Goal: Information Seeking & Learning: Learn about a topic

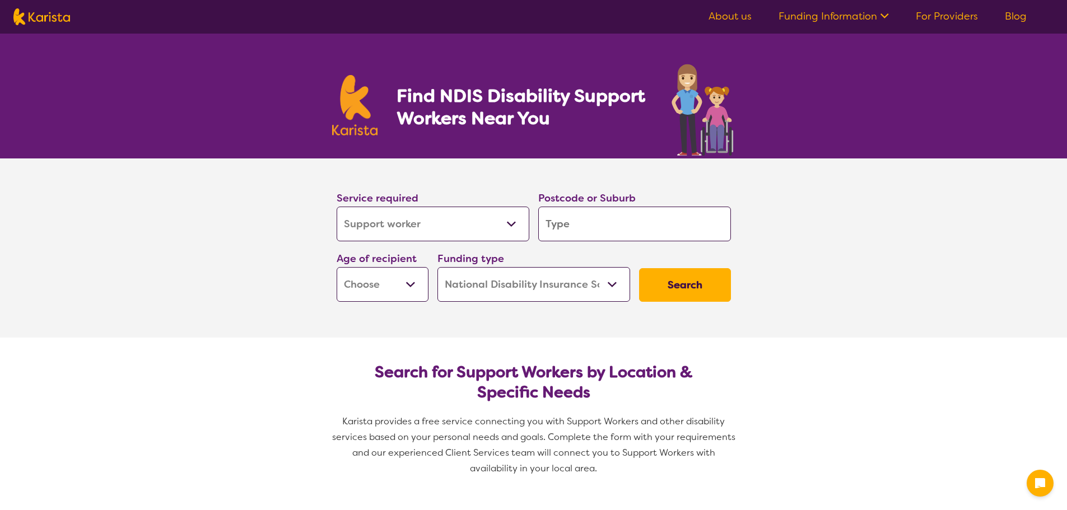
select select "Support worker"
select select "NDIS"
select select "Support worker"
select select "NDIS"
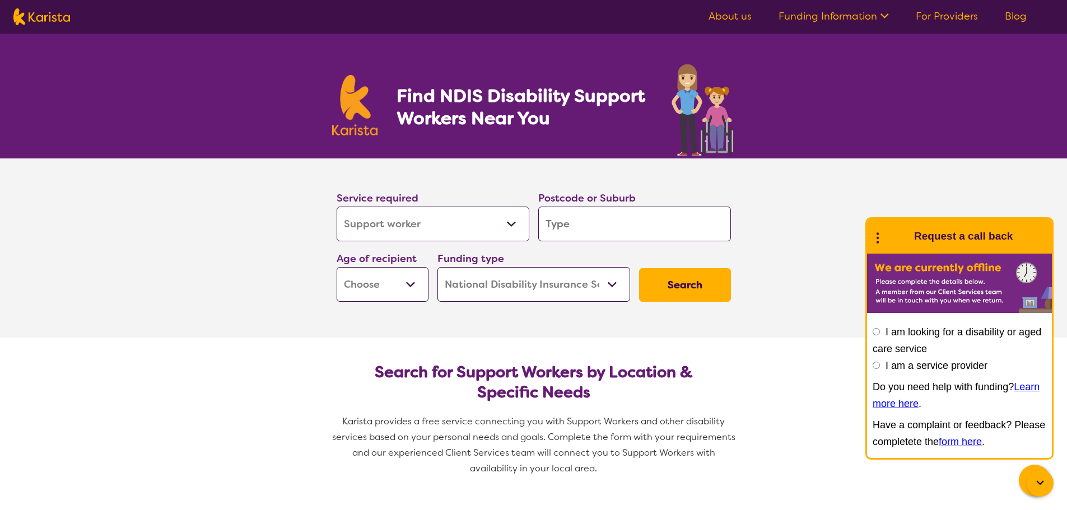
click at [510, 222] on select "Allied Health Assistant Assessment ([MEDICAL_DATA] or [MEDICAL_DATA]) Behaviour…" at bounding box center [433, 224] width 193 height 35
click at [337, 207] on select "Allied Health Assistant Assessment ([MEDICAL_DATA] or [MEDICAL_DATA]) Behaviour…" at bounding box center [433, 224] width 193 height 35
click at [552, 221] on input "search" at bounding box center [634, 224] width 193 height 35
type input "3"
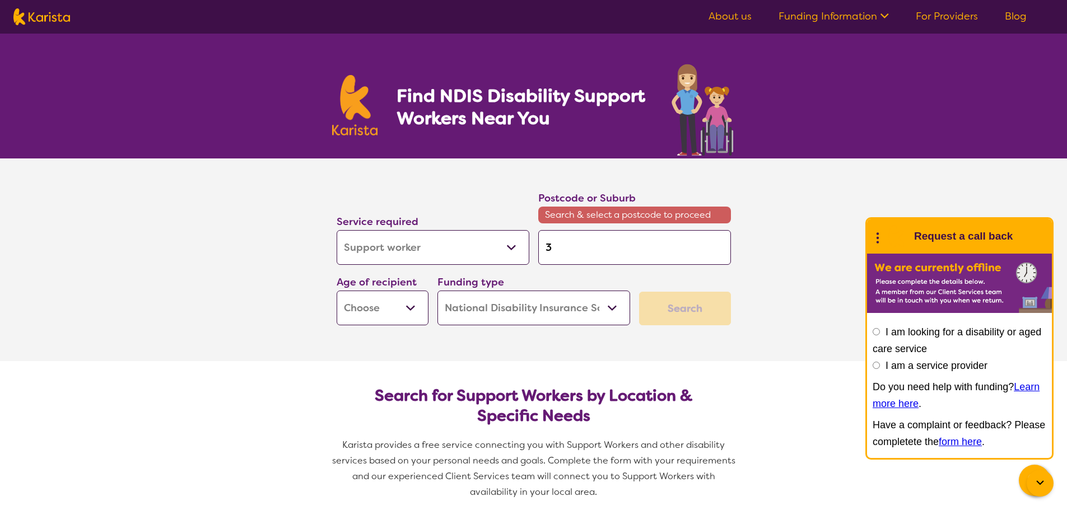
type input "30"
type input "303"
type input "3030"
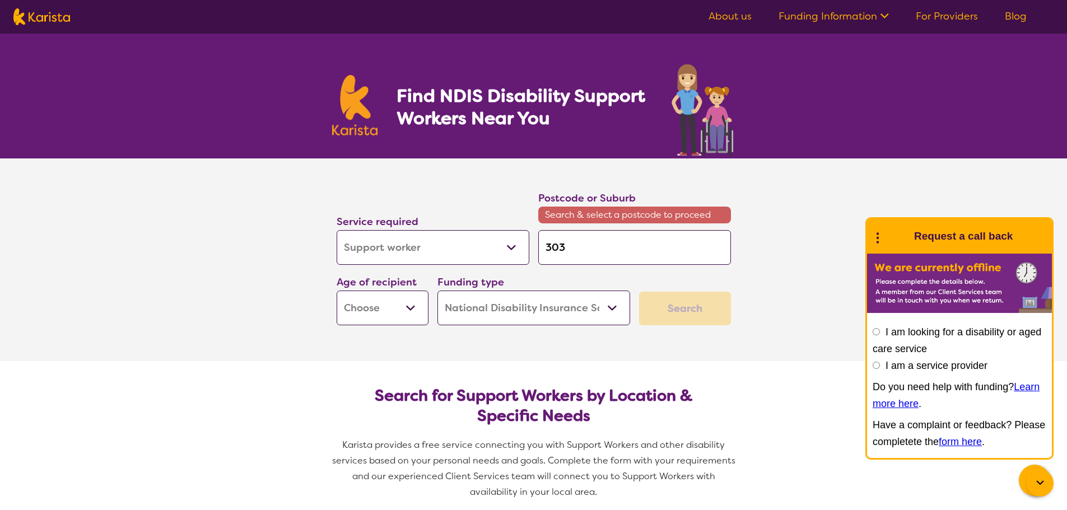
type input "3030"
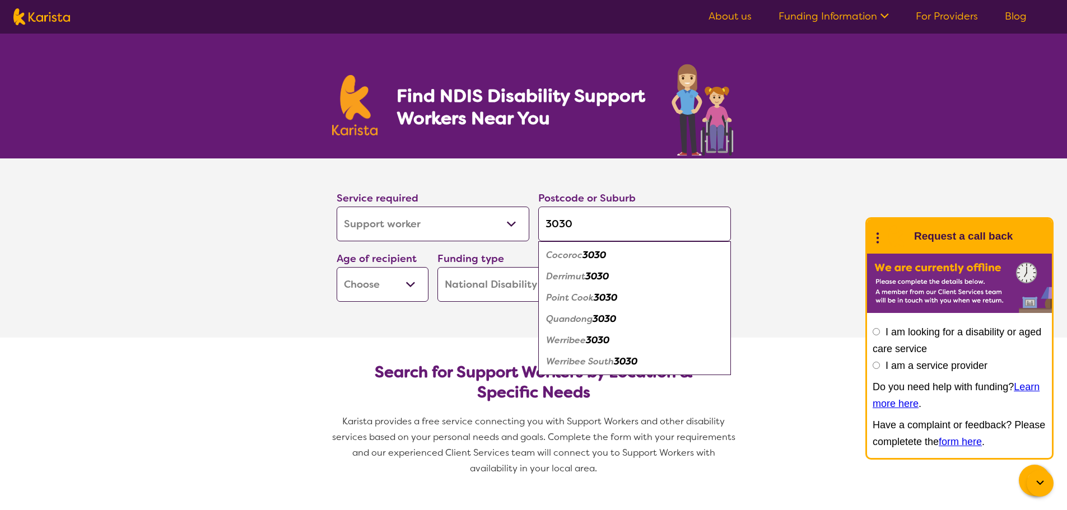
type input "3030"
click at [581, 297] on em "Point Cook" at bounding box center [570, 298] width 48 height 12
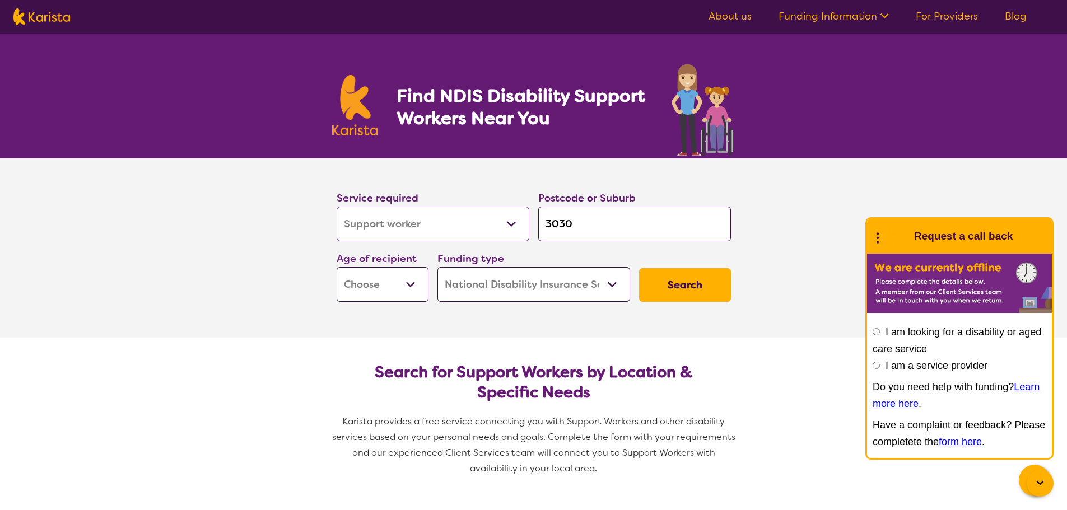
click at [412, 285] on select "Early Childhood - 0 to 9 Child - 10 to 11 Adolescent - 12 to 17 Adult - 18 to 6…" at bounding box center [383, 284] width 92 height 35
select select "AD"
click at [337, 267] on select "Early Childhood - 0 to 9 Child - 10 to 11 Adolescent - 12 to 17 Adult - 18 to 6…" at bounding box center [383, 284] width 92 height 35
select select "AD"
click at [607, 283] on select "Home Care Package (HCP) National Disability Insurance Scheme (NDIS) I don't know" at bounding box center [533, 284] width 193 height 35
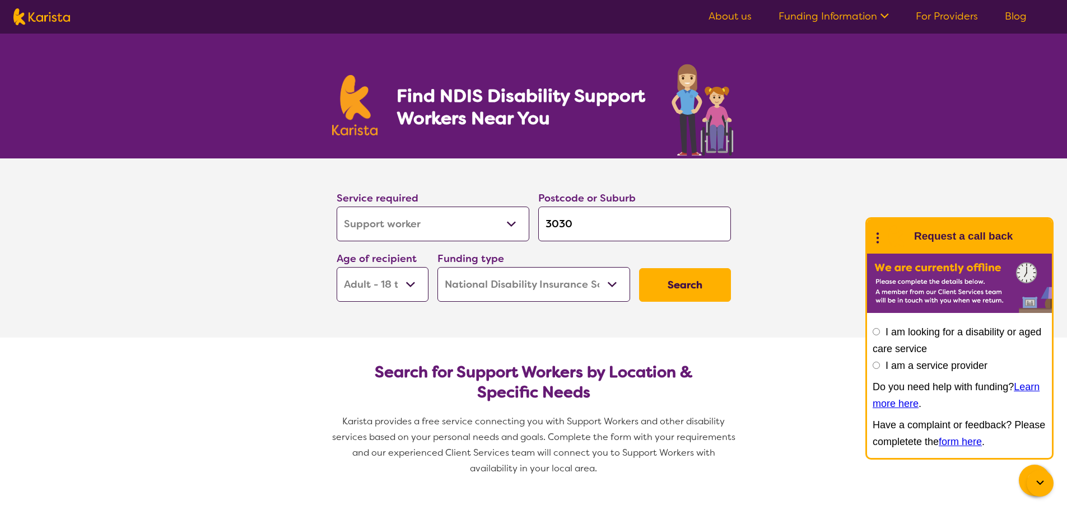
click at [437, 267] on select "Home Care Package (HCP) National Disability Insurance Scheme (NDIS) I don't know" at bounding box center [533, 284] width 193 height 35
click at [681, 283] on button "Search" at bounding box center [685, 285] width 92 height 34
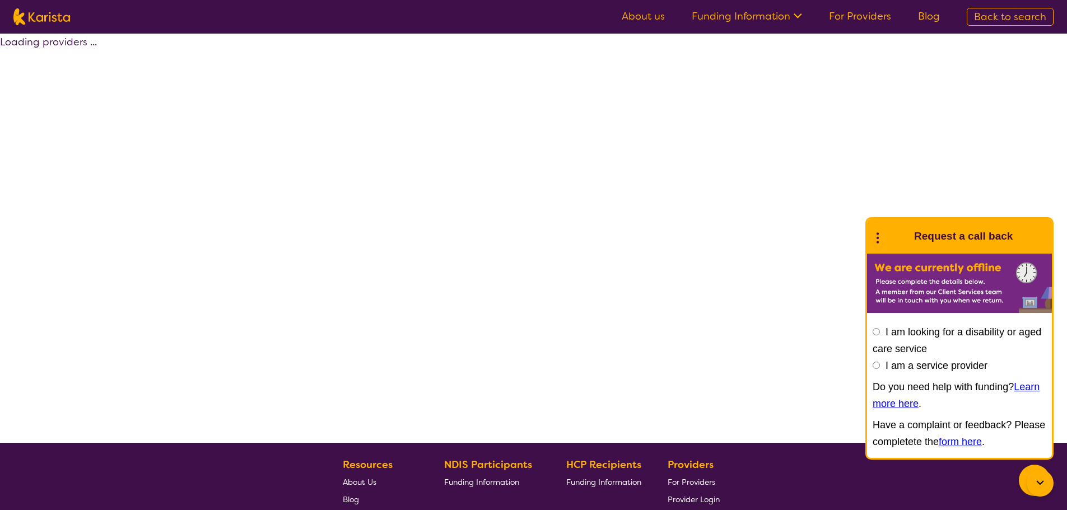
select select "by_score"
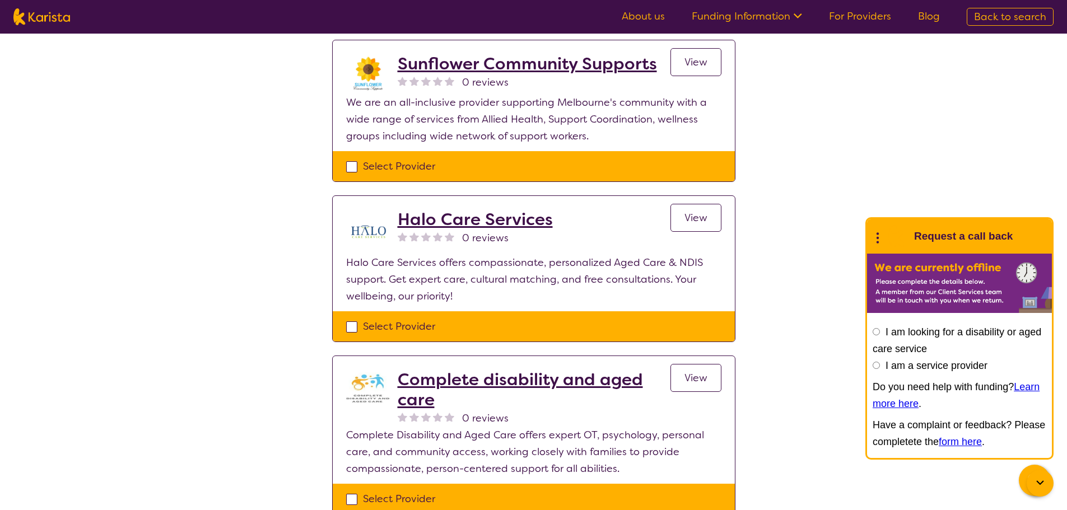
scroll to position [2240, 0]
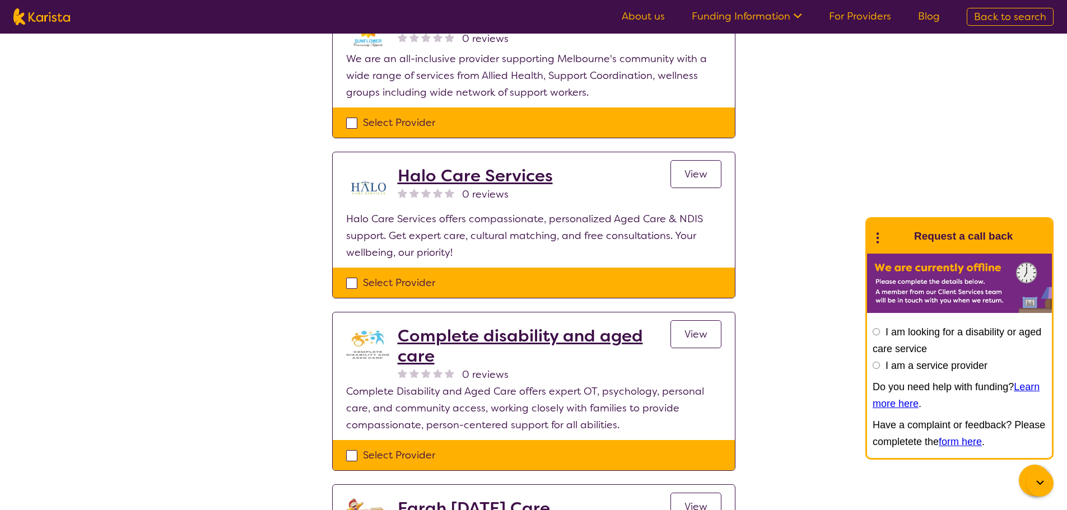
select select "Support worker"
select select "AD"
select select "NDIS"
select select "Support worker"
select select "AD"
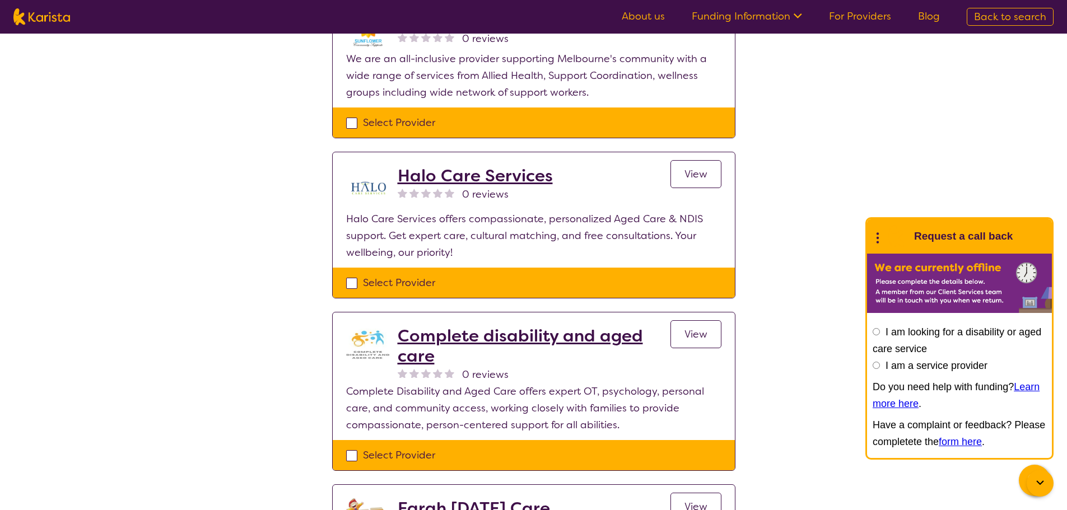
select select "NDIS"
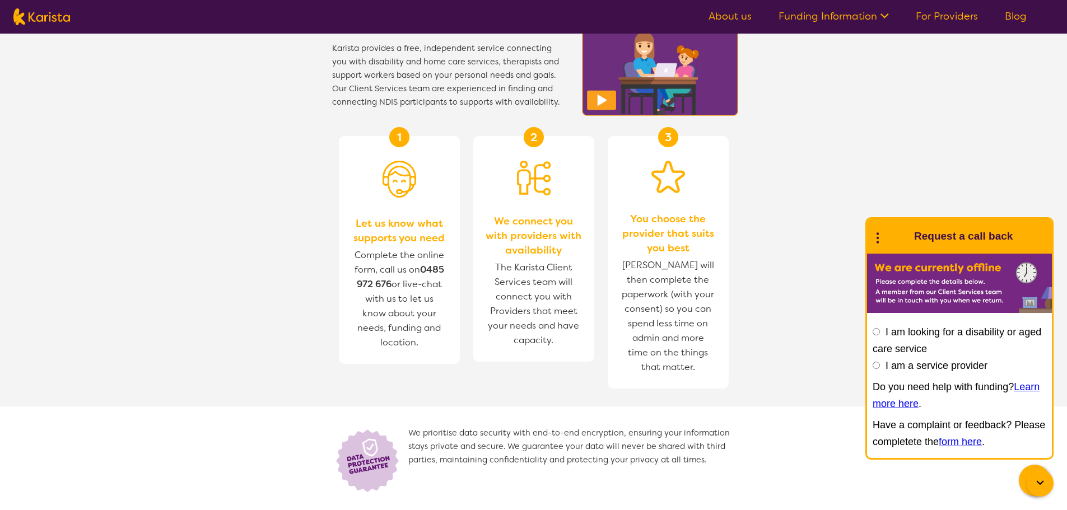
scroll to position [952, 0]
